Goal: Task Accomplishment & Management: Use online tool/utility

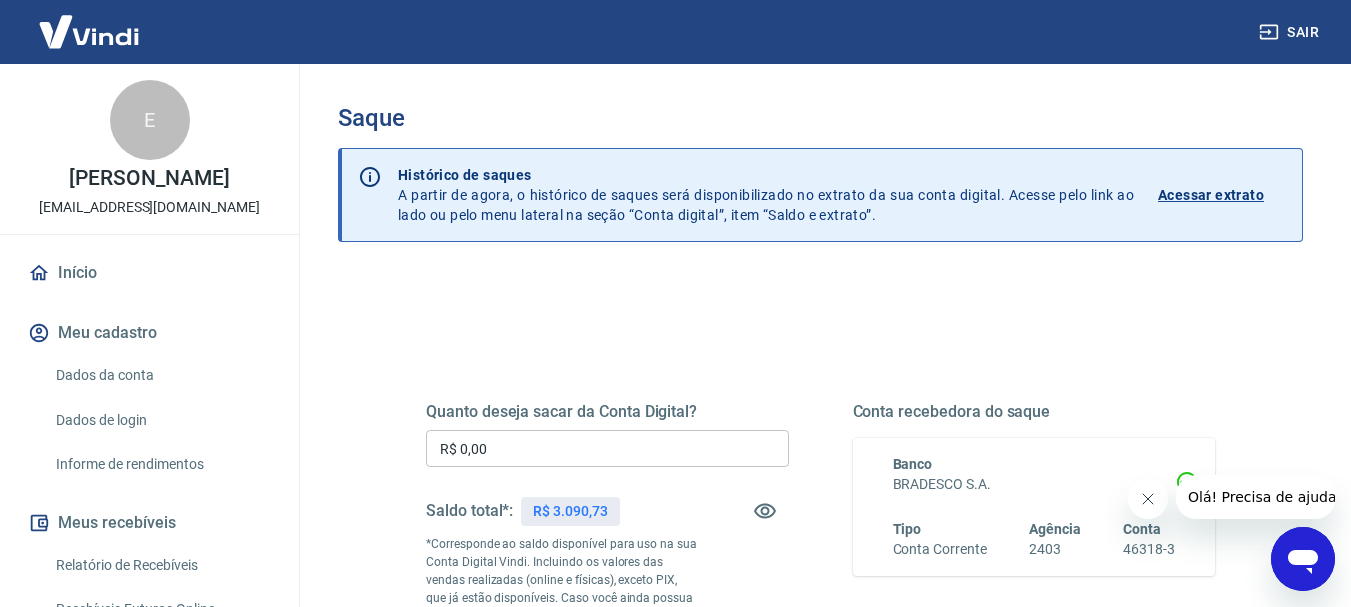
click at [505, 445] on input "R$ 0,00" at bounding box center [607, 448] width 363 height 37
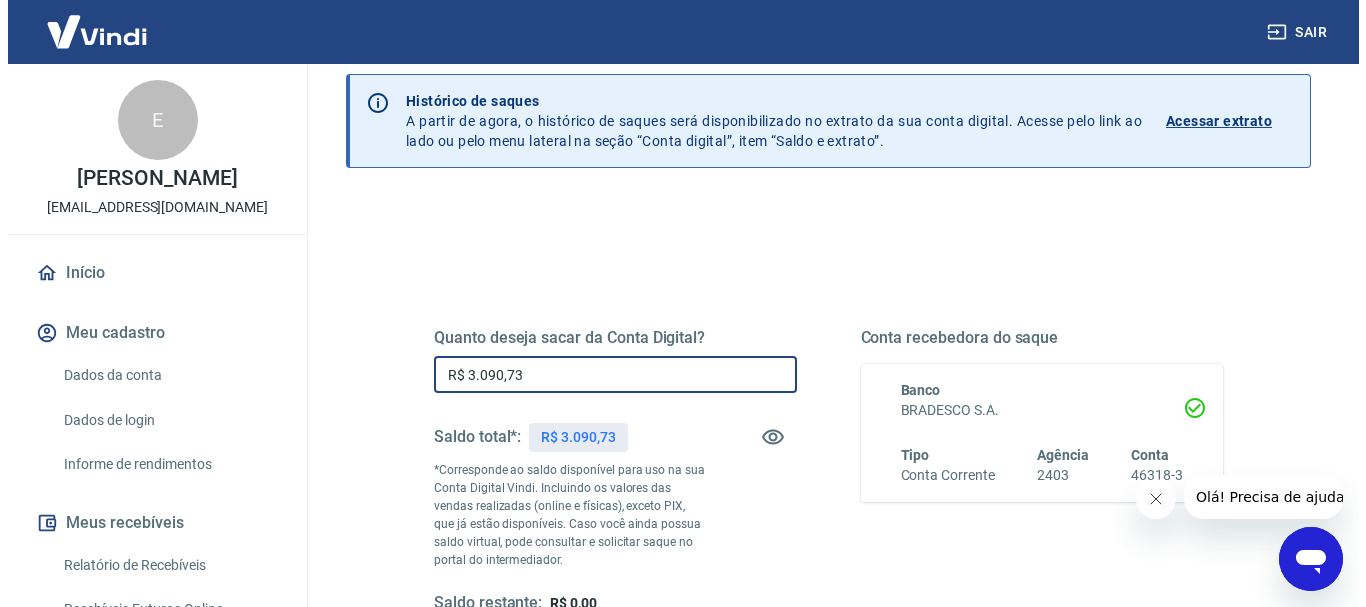
scroll to position [200, 0]
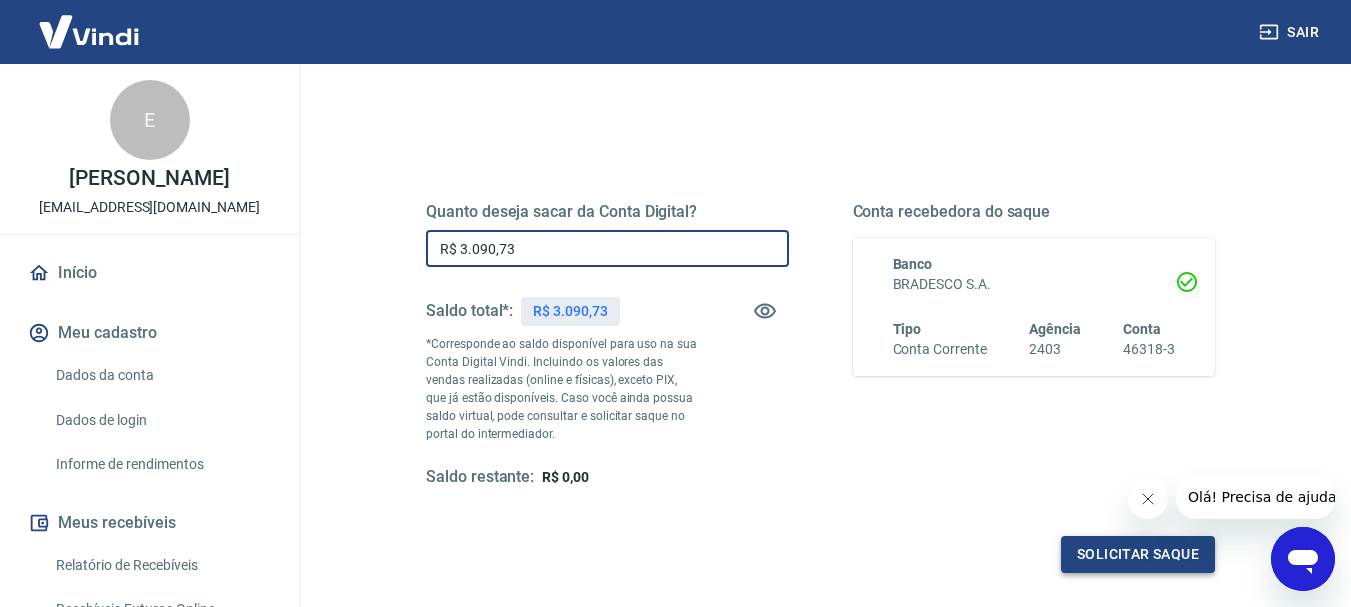
type input "R$ 3.090,73"
click at [1085, 550] on button "Solicitar saque" at bounding box center [1138, 554] width 154 height 37
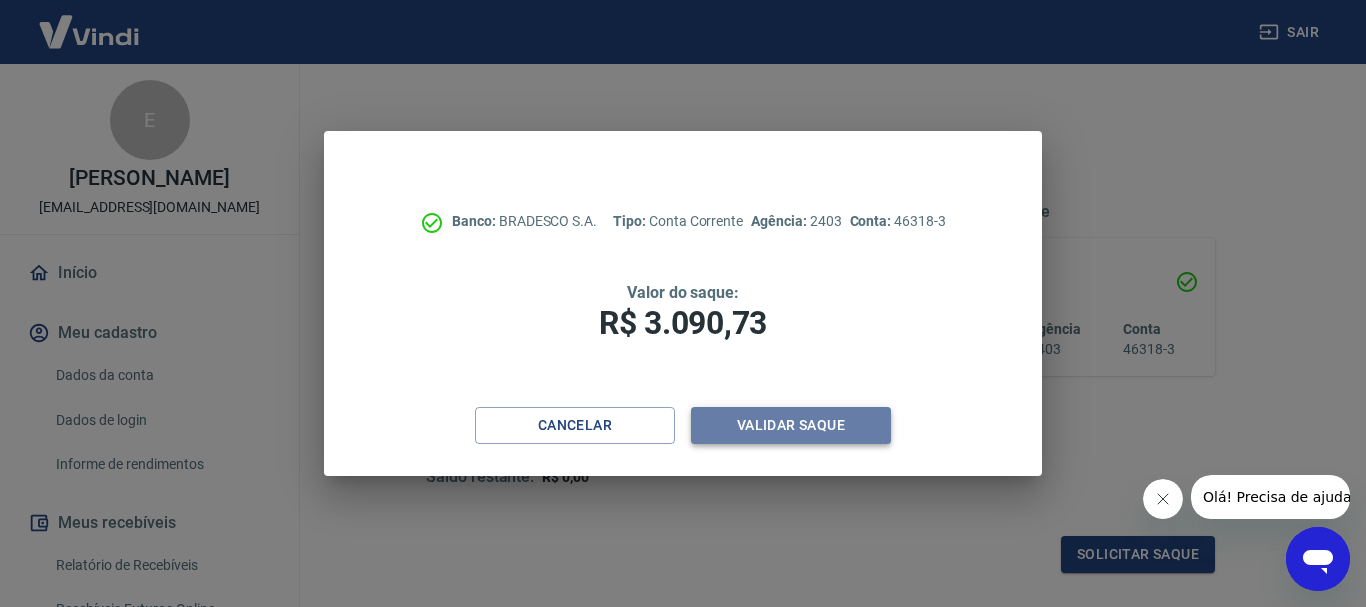
click at [848, 431] on button "Validar saque" at bounding box center [791, 425] width 200 height 37
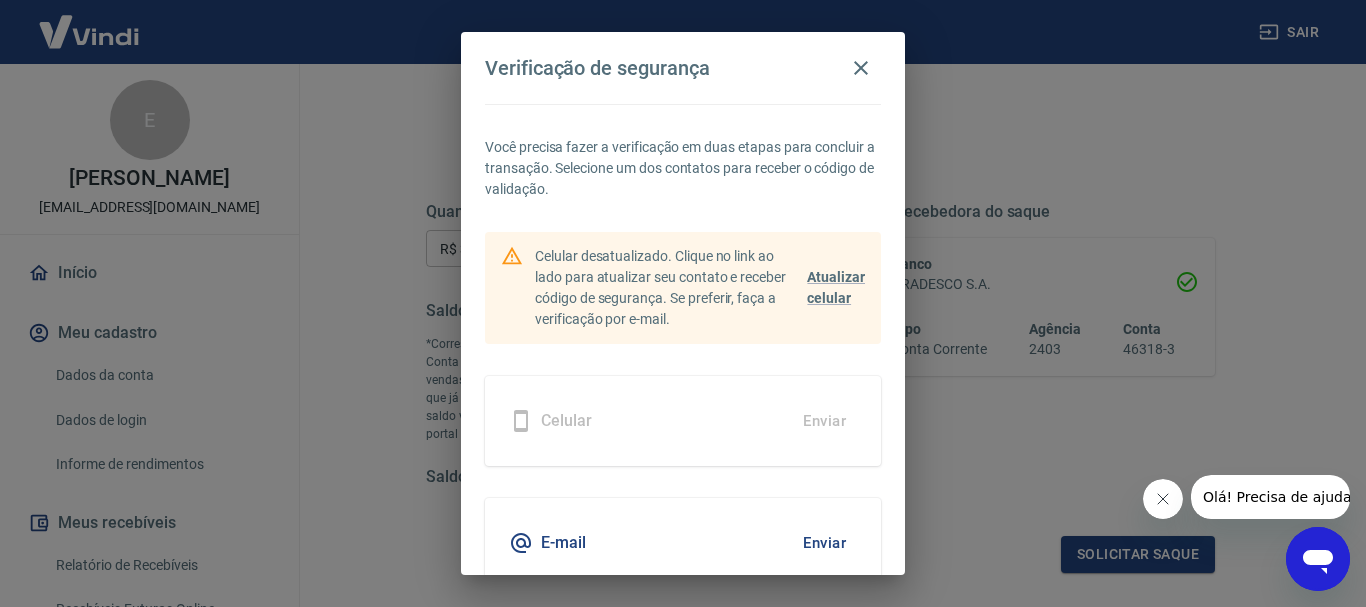
scroll to position [87, 0]
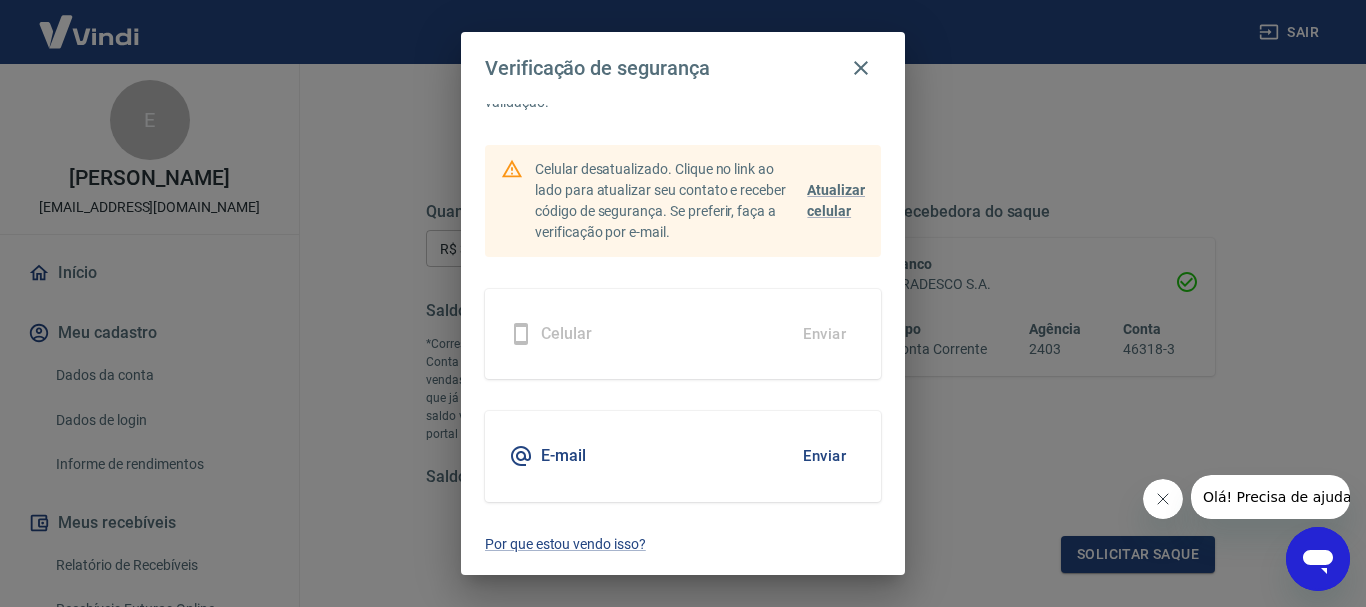
click at [804, 458] on button "Enviar" at bounding box center [824, 456] width 65 height 42
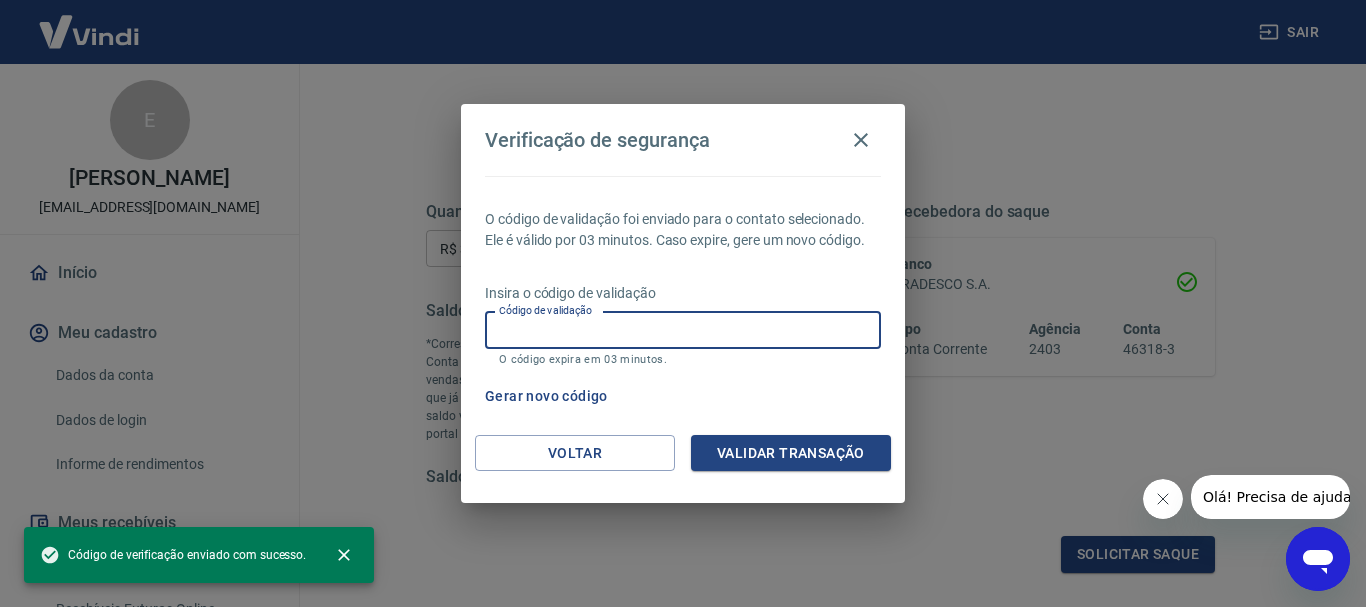
click at [665, 330] on input "Código de validação" at bounding box center [683, 330] width 396 height 37
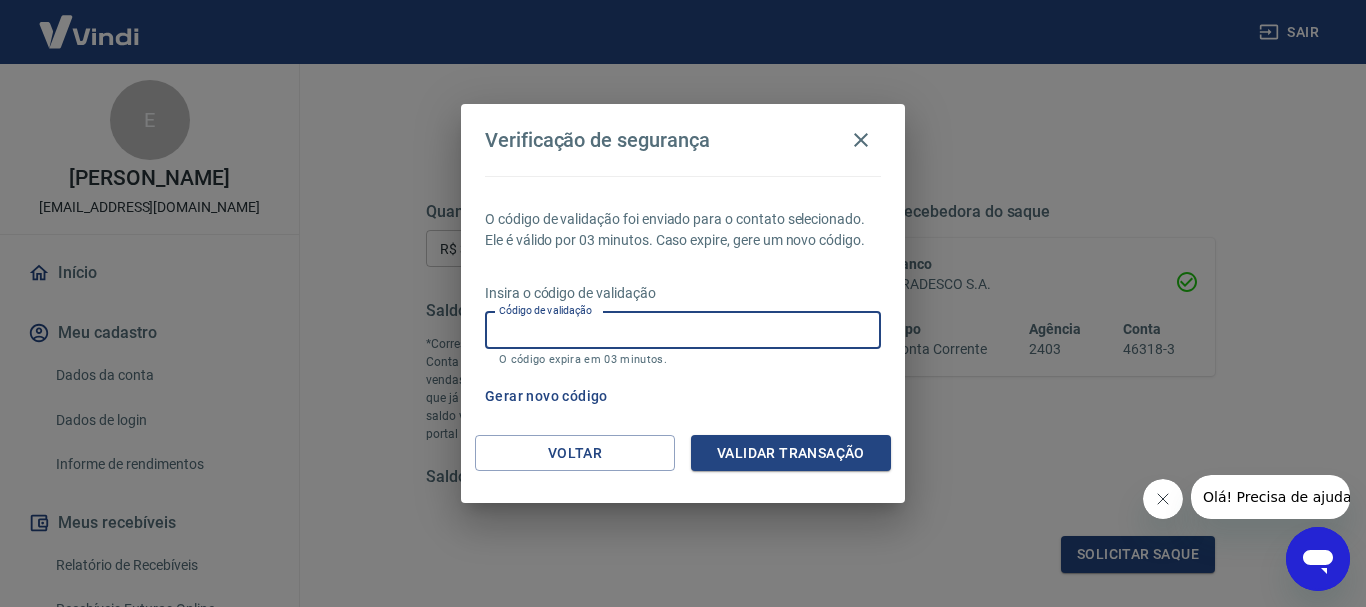
click at [601, 328] on input "Código de validação" at bounding box center [683, 330] width 396 height 37
type input "746365"
click at [765, 454] on button "Validar transação" at bounding box center [791, 453] width 200 height 37
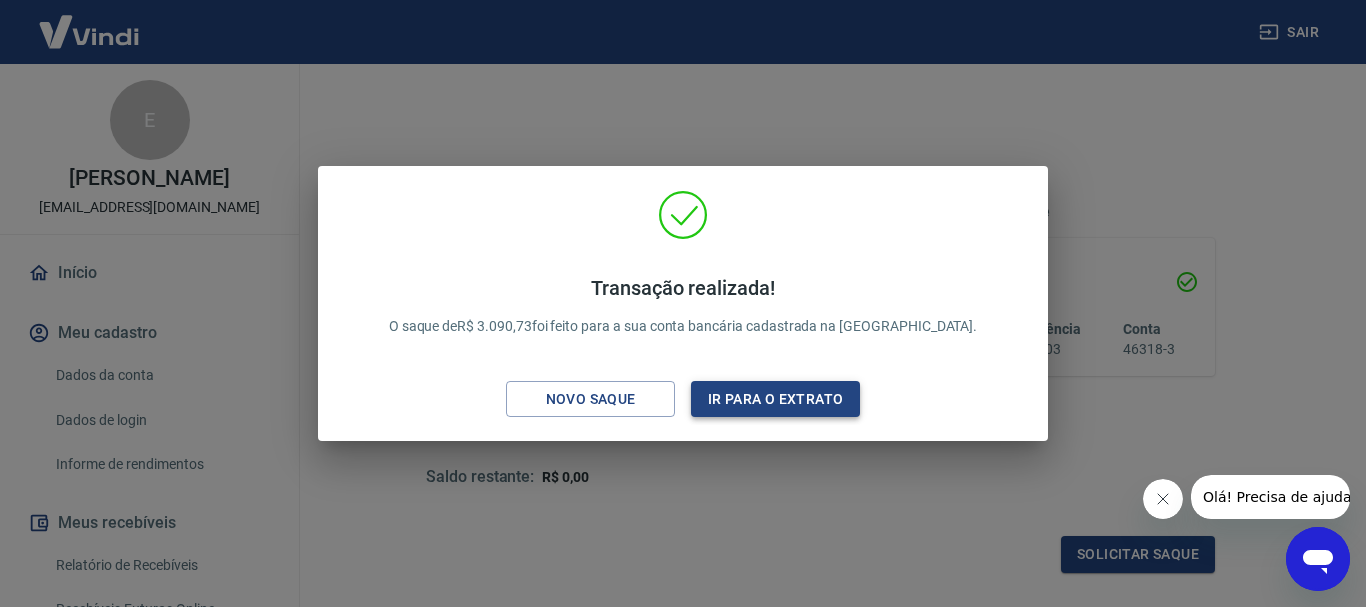
click at [741, 400] on button "Ir para o extrato" at bounding box center [775, 399] width 169 height 37
